Goal: Transaction & Acquisition: Purchase product/service

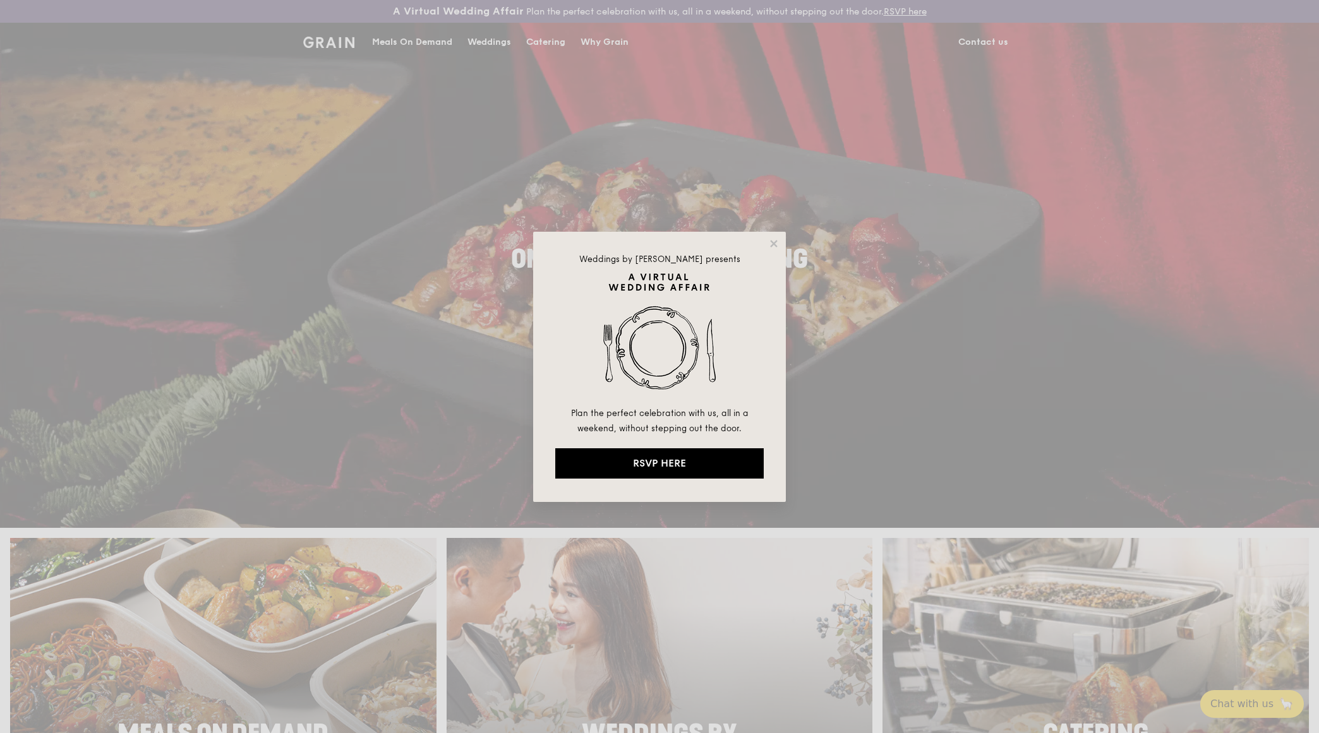
click at [776, 236] on div "Weddings by Grain presents Plan the perfect celebration with us, all in a weeke…" at bounding box center [659, 367] width 253 height 270
click at [768, 244] on icon at bounding box center [773, 243] width 11 height 11
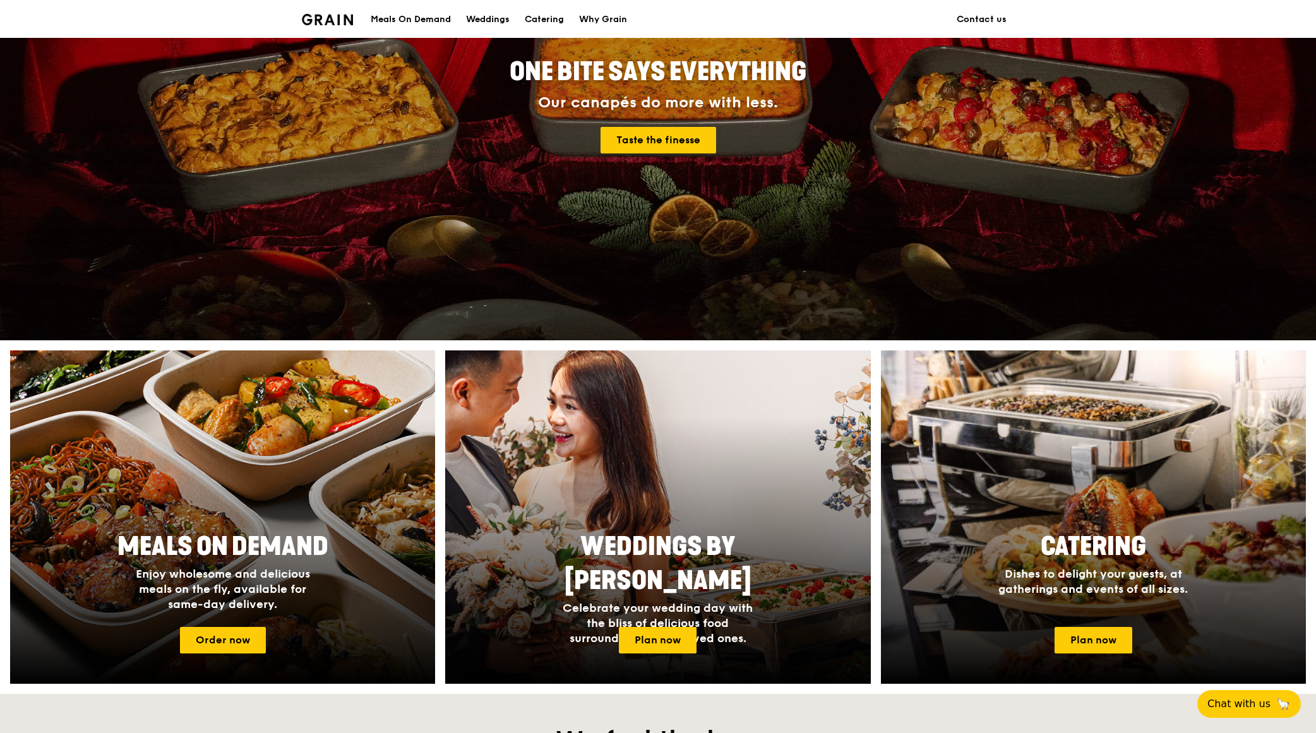
scroll to position [189, 0]
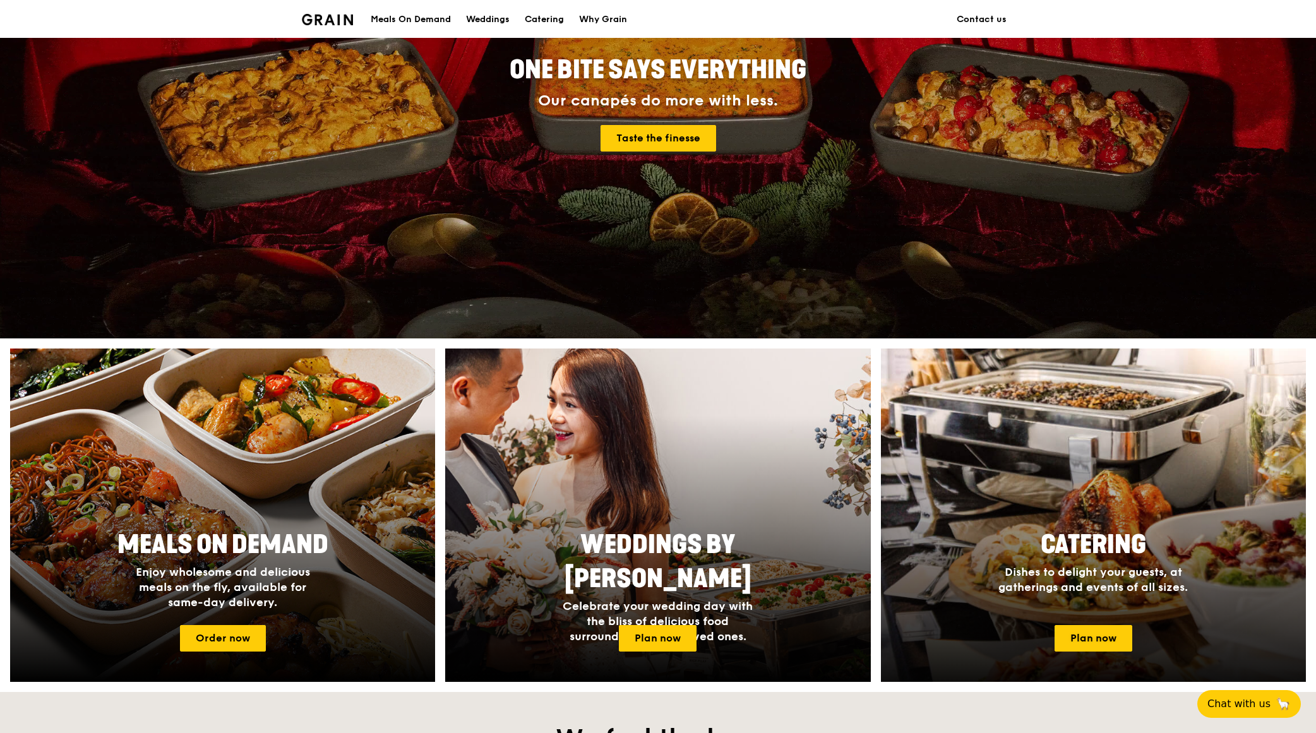
click at [876, 467] on span "Dishes to delight your guests, at gatherings and events of all sizes." at bounding box center [1093, 579] width 189 height 29
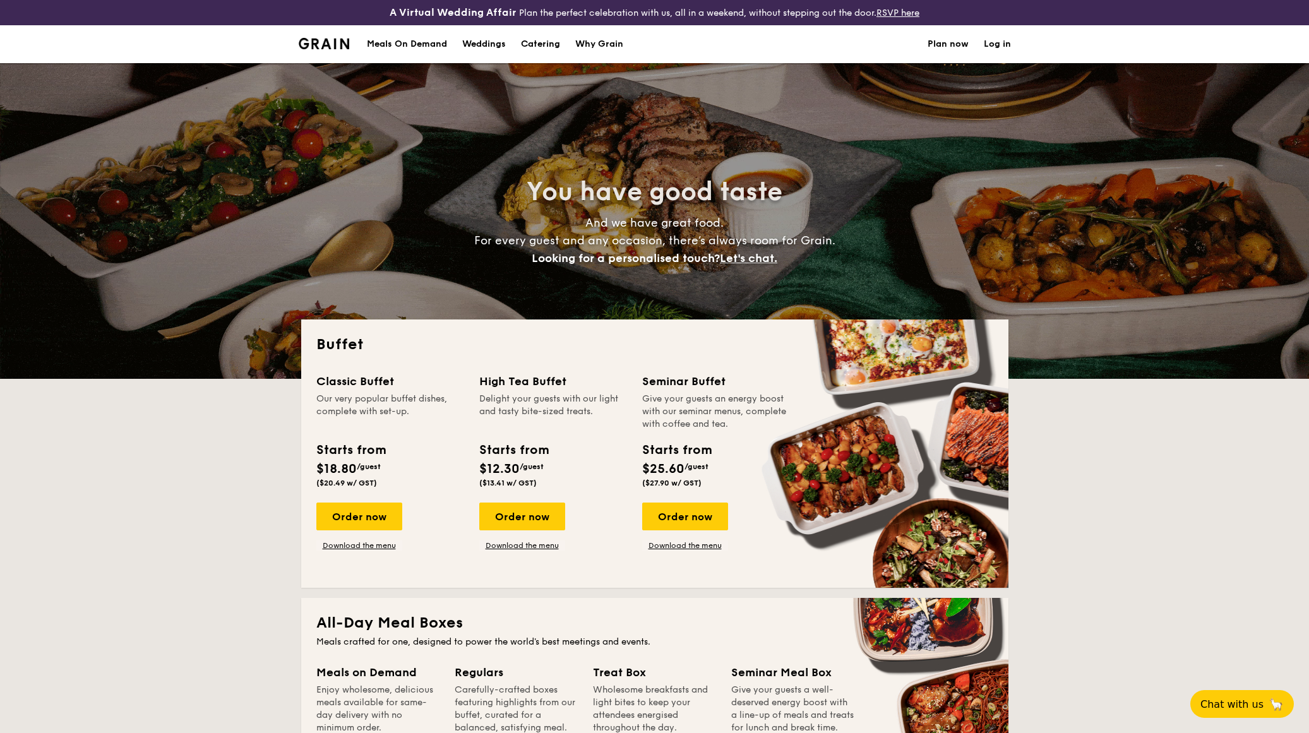
select select
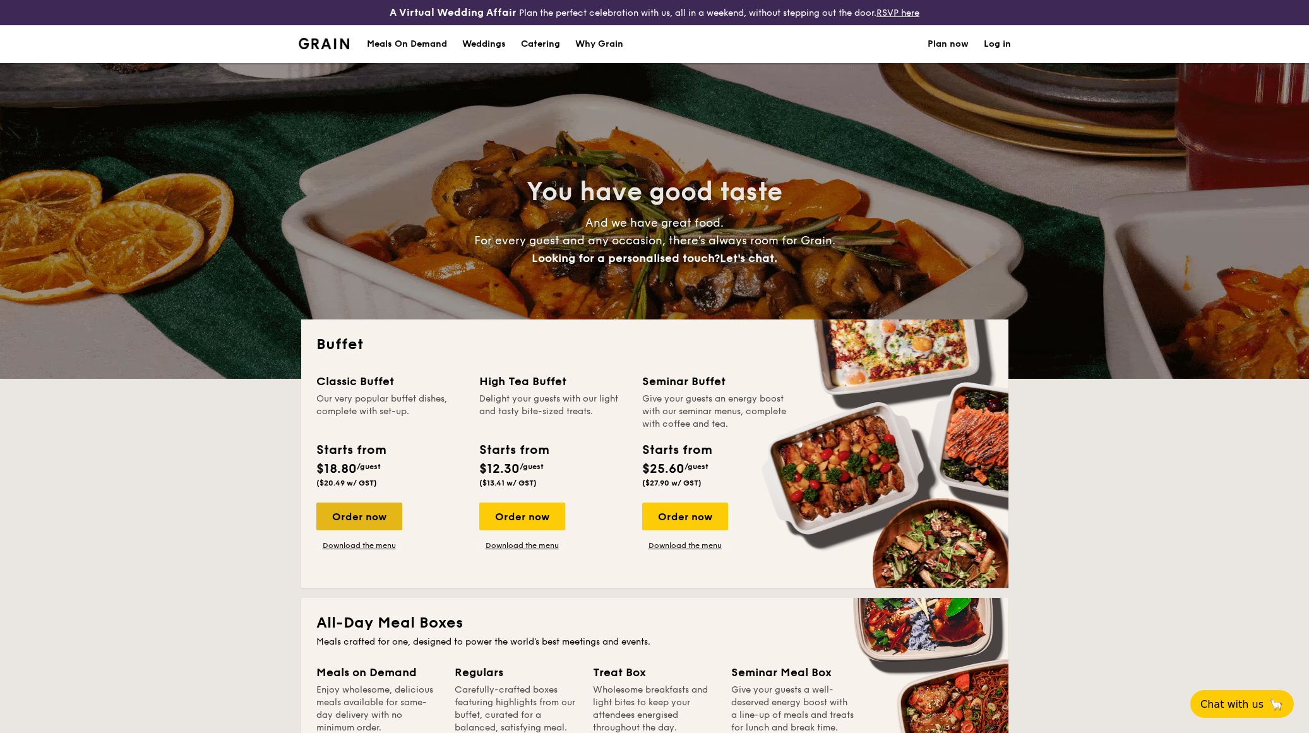
click at [364, 518] on div "Order now" at bounding box center [359, 517] width 86 height 28
